Goal: Check status: Check status

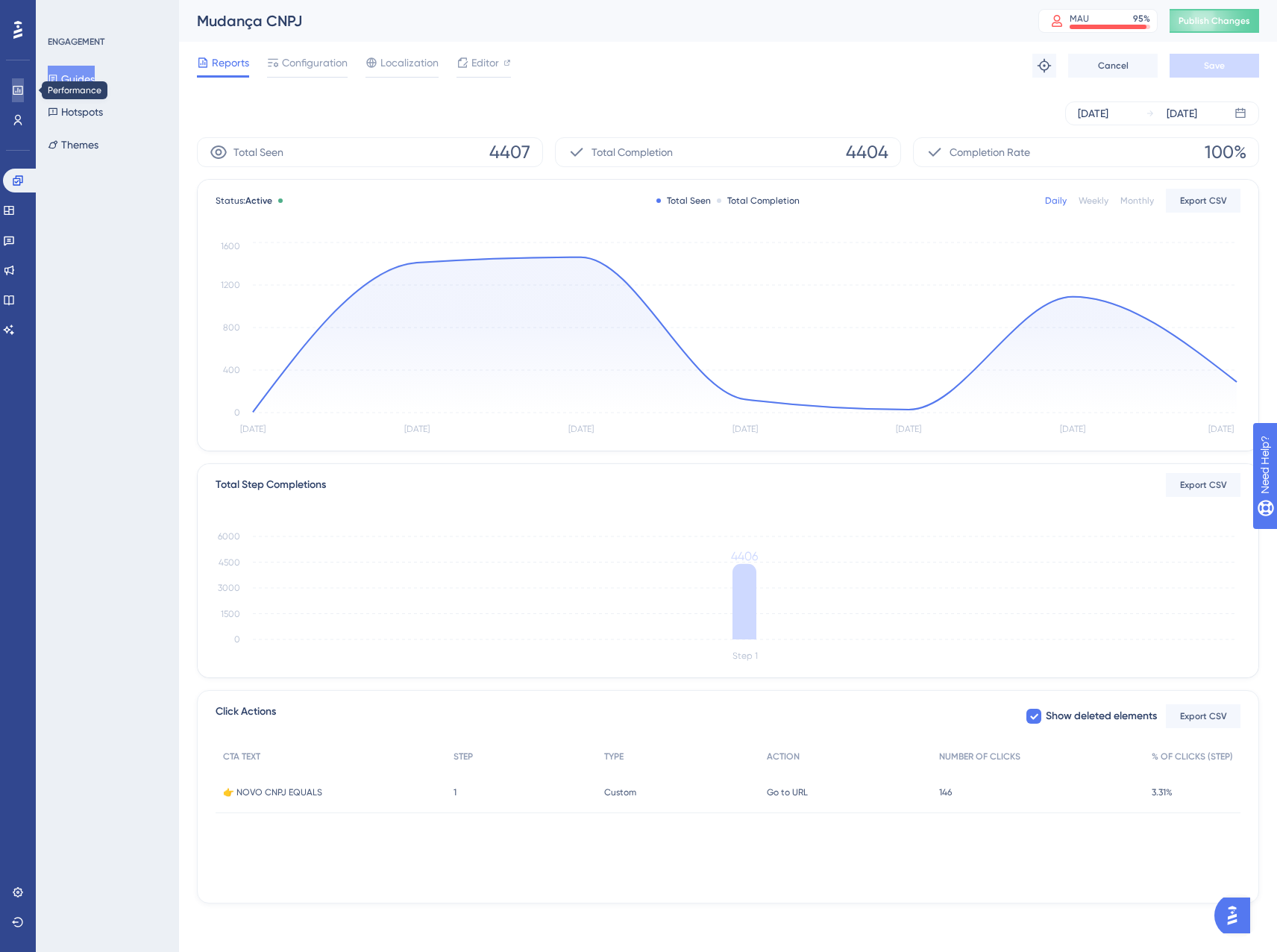
click at [13, 94] on icon at bounding box center [18, 90] width 12 height 12
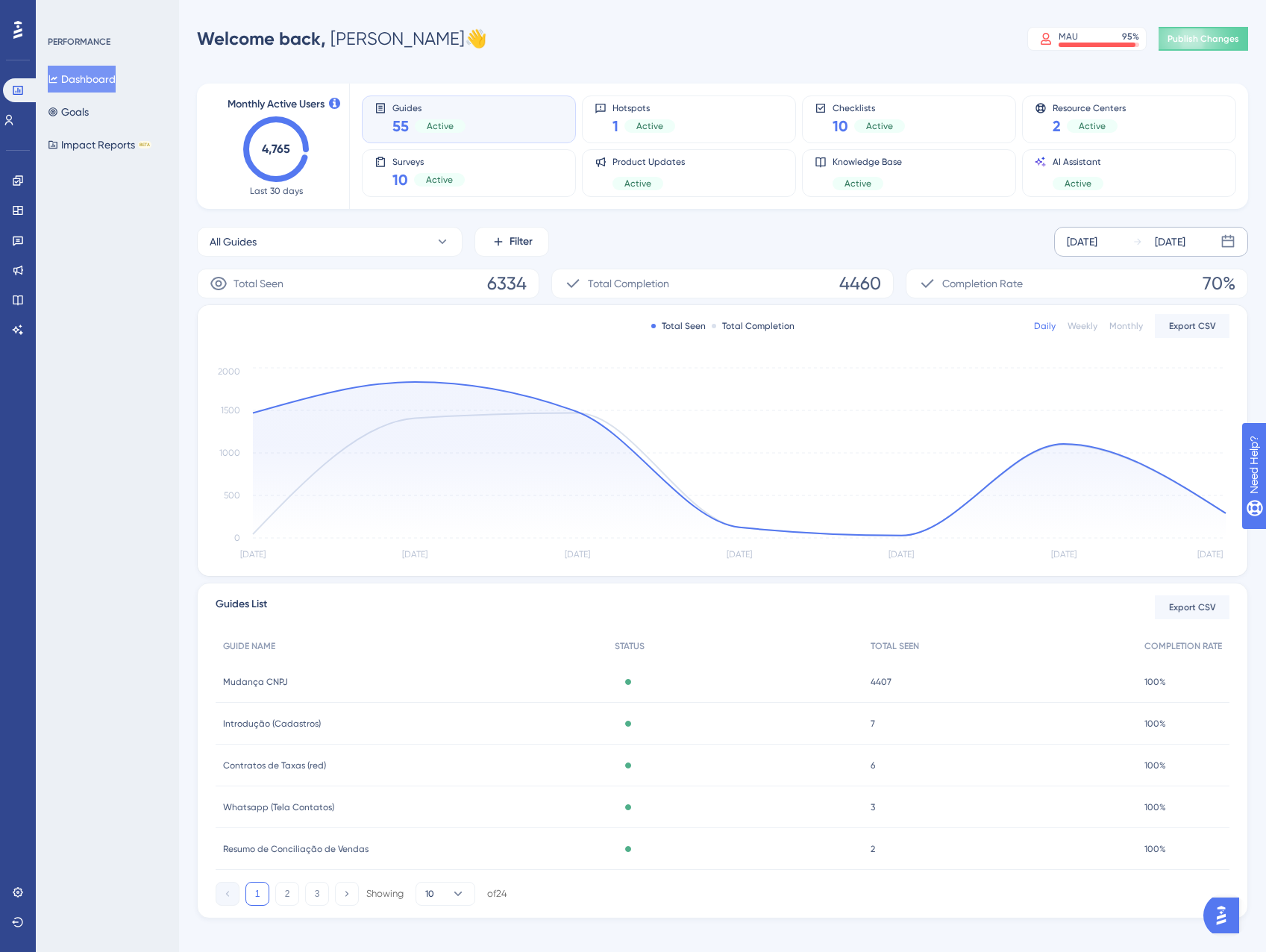
click at [1165, 249] on div "[DATE]" at bounding box center [1170, 241] width 30 height 18
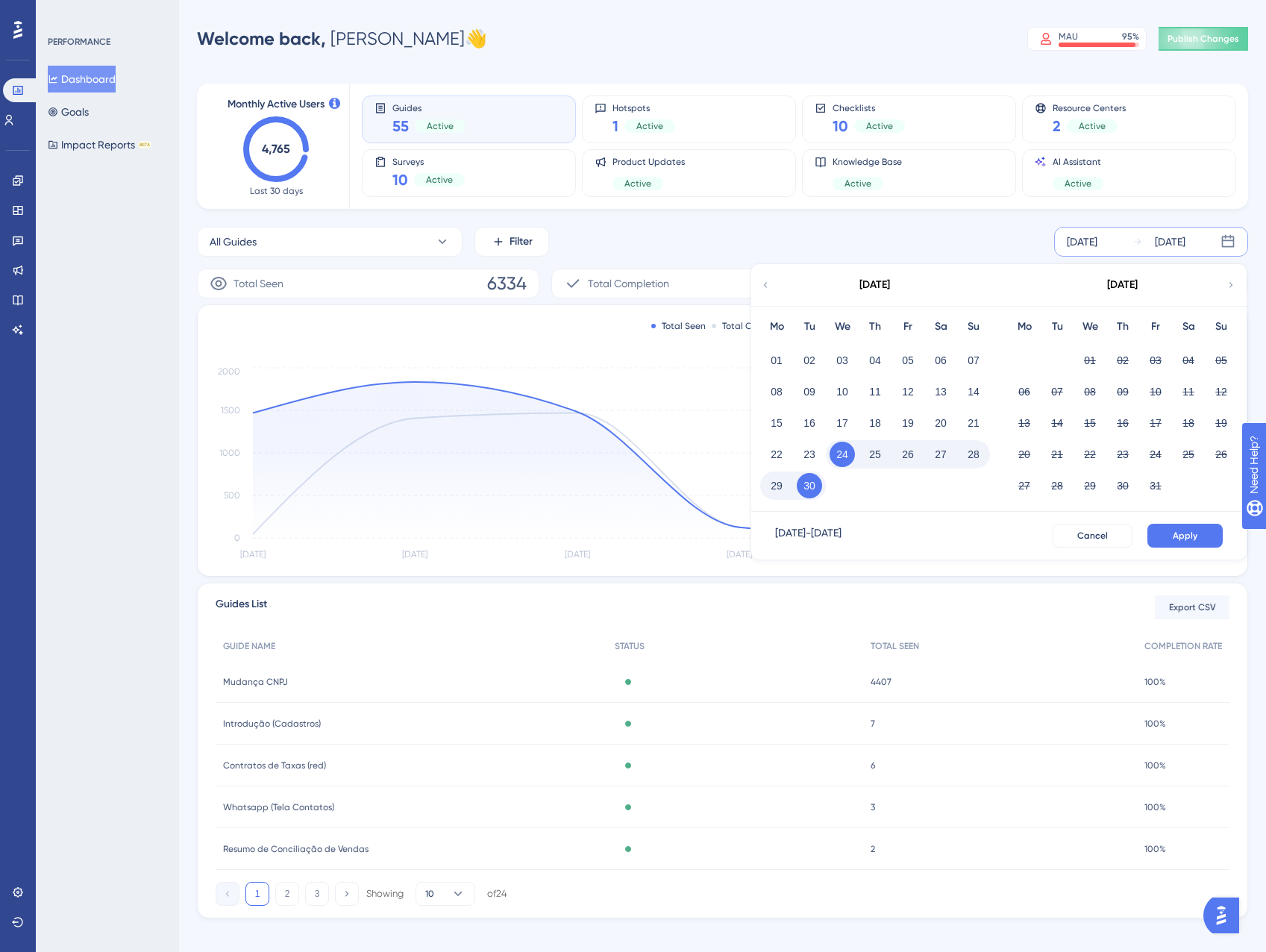
click at [788, 484] on button "29" at bounding box center [776, 485] width 25 height 25
click at [1170, 547] on button "Apply" at bounding box center [1185, 535] width 75 height 24
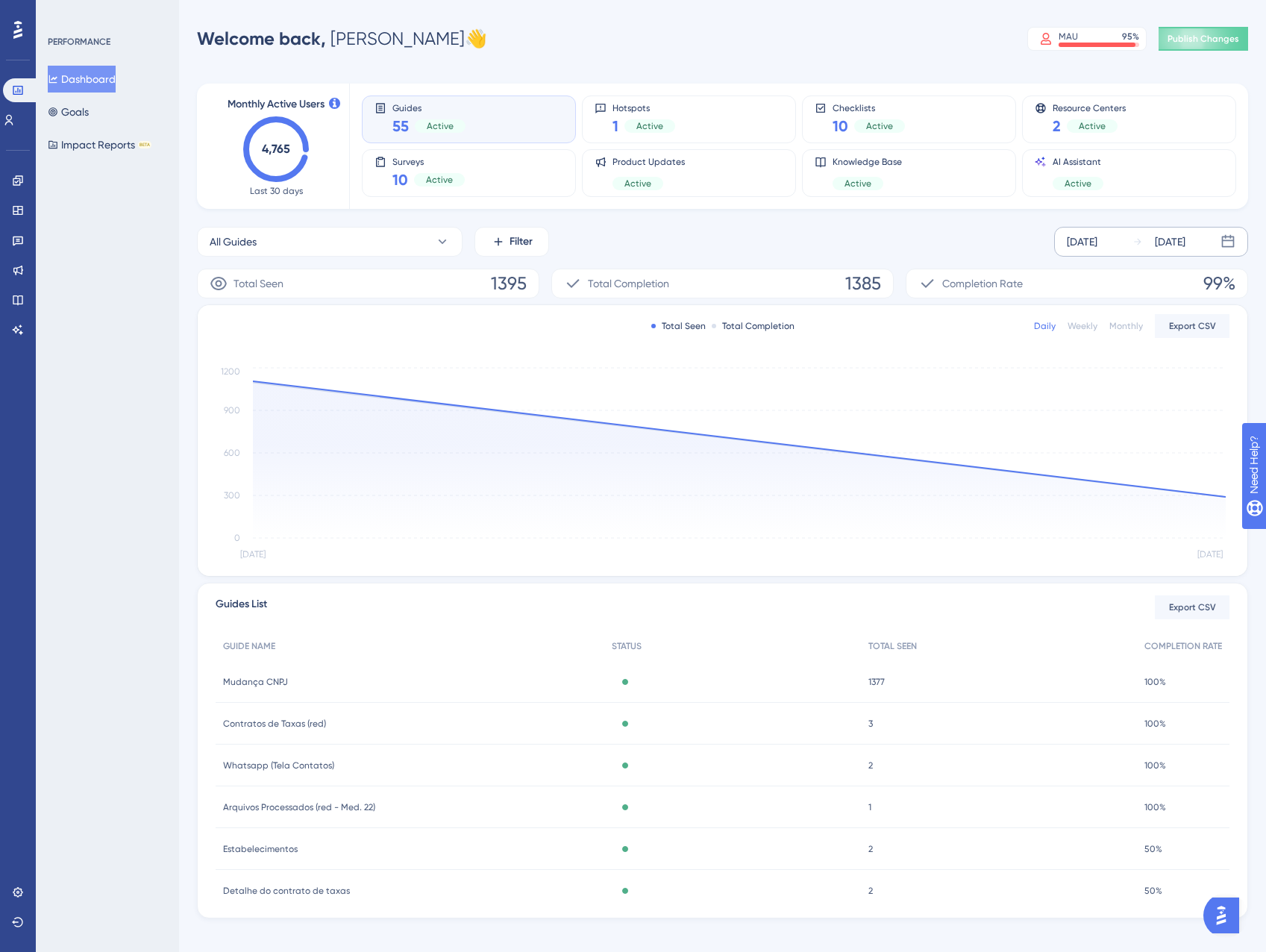
click at [1098, 249] on div "[DATE]" at bounding box center [1082, 241] width 30 height 18
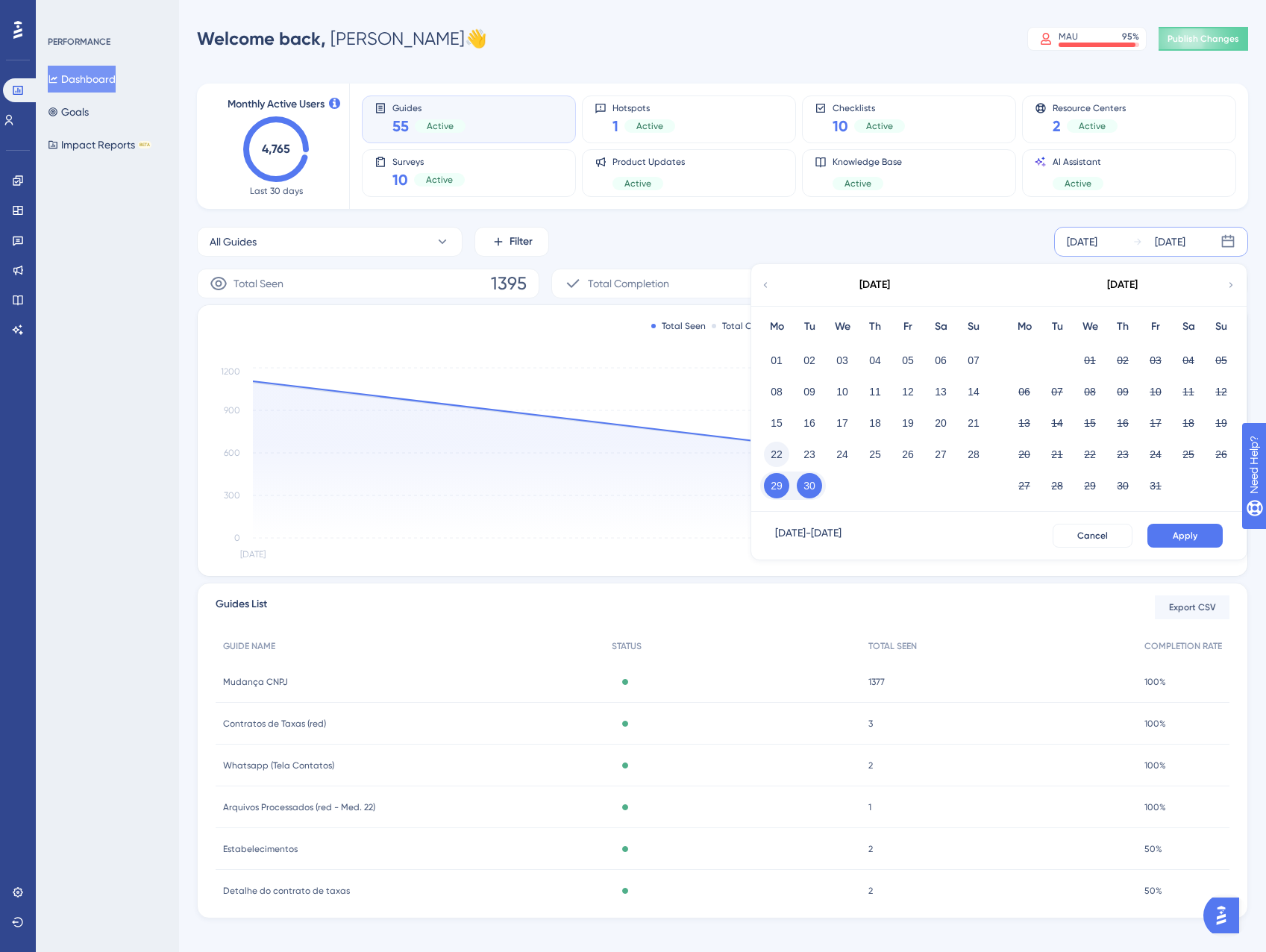
click at [780, 450] on button "22" at bounding box center [776, 454] width 25 height 25
click at [1152, 523] on button "Apply" at bounding box center [1185, 535] width 75 height 24
